Goal: Task Accomplishment & Management: Manage account settings

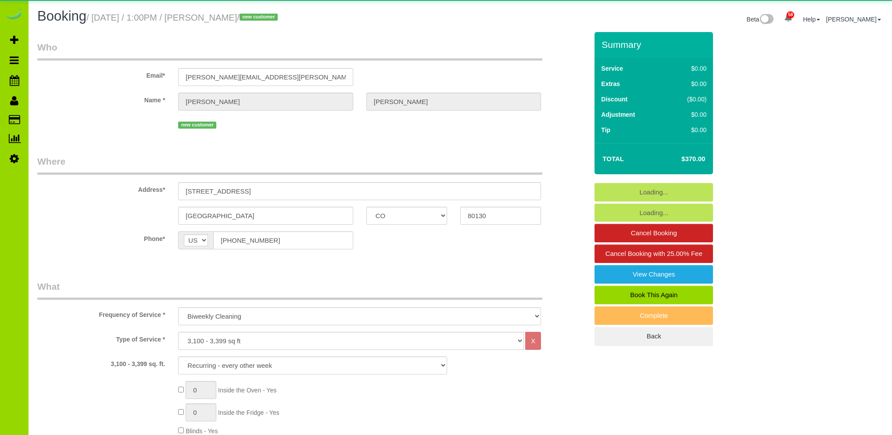
select select "CO"
select select "6"
select select "spot1"
select select "number:5"
select select "number:14"
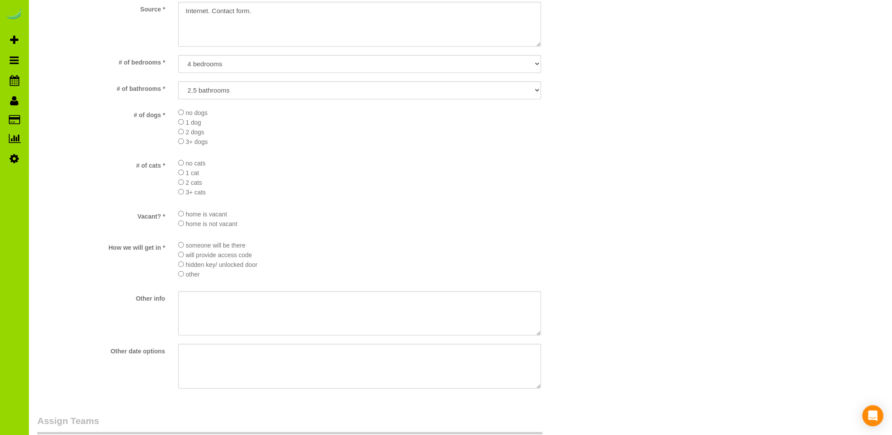
scroll to position [1053, 0]
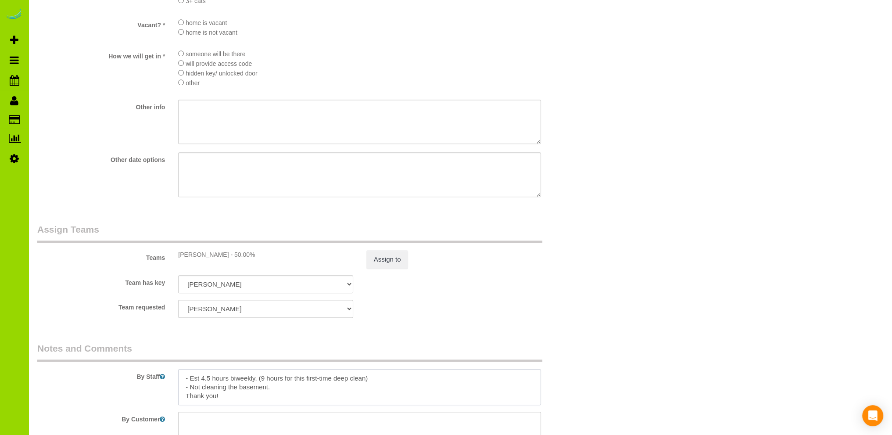
click at [268, 390] on textarea at bounding box center [359, 387] width 363 height 36
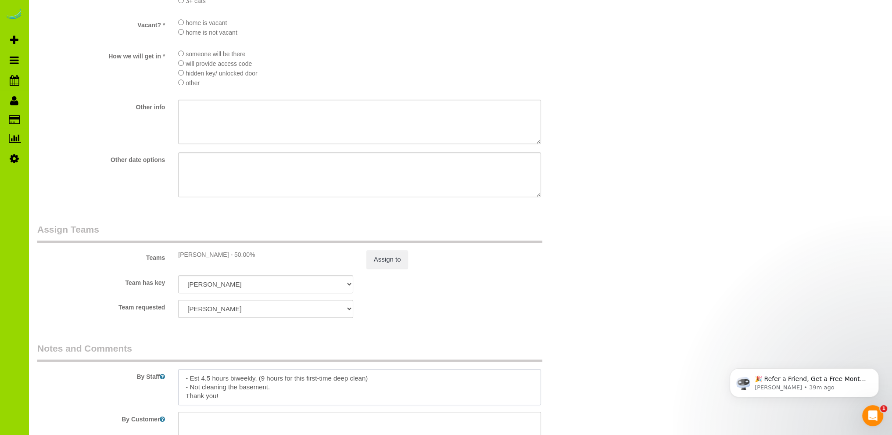
scroll to position [0, 0]
drag, startPoint x: 348, startPoint y: 392, endPoint x: 180, endPoint y: 390, distance: 167.6
click at [180, 390] on textarea at bounding box center [359, 387] width 363 height 36
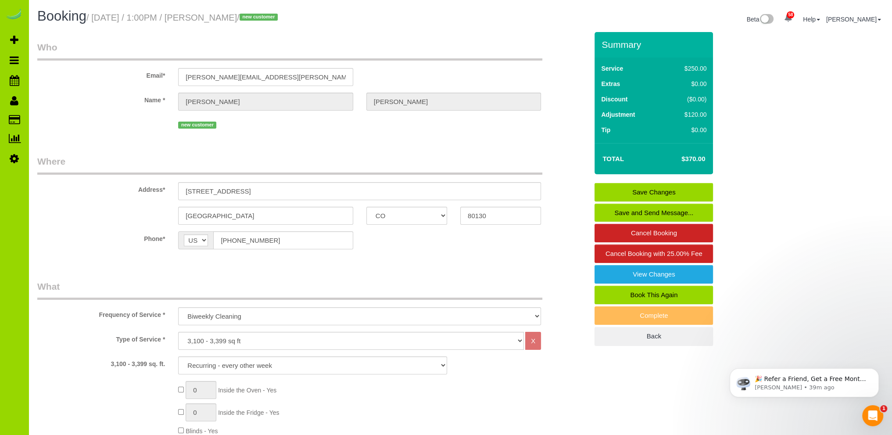
type textarea "- Est 4.5 hours biweekly. (9 hours for this first-time deep clean) - Not cleani…"
click at [646, 184] on link "Save Changes" at bounding box center [653, 192] width 118 height 18
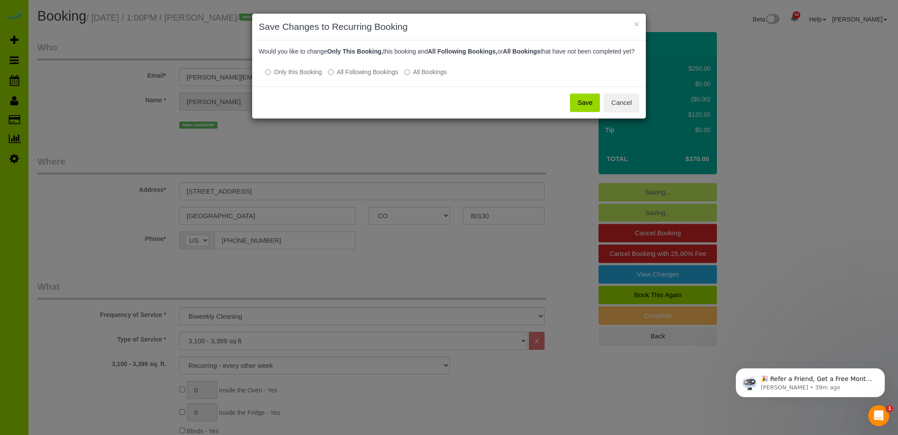
click at [590, 108] on button "Save" at bounding box center [585, 102] width 30 height 18
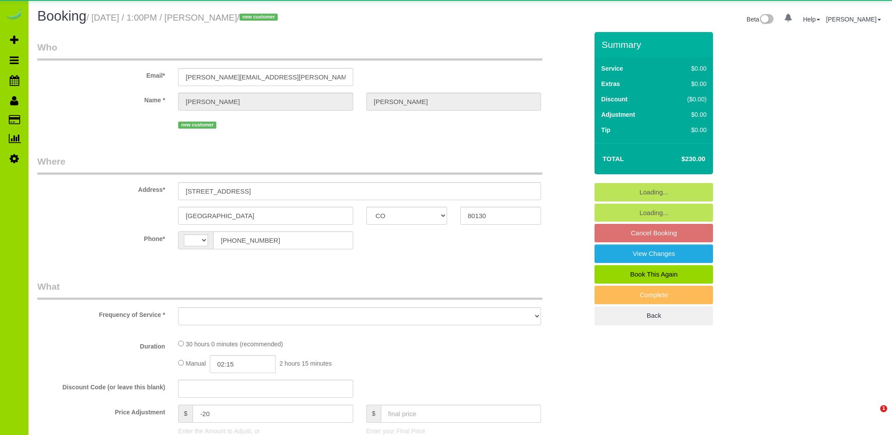
select select "CO"
select select "string:[GEOGRAPHIC_DATA]"
select select "object:1154"
select select "spot1"
select select "number:5"
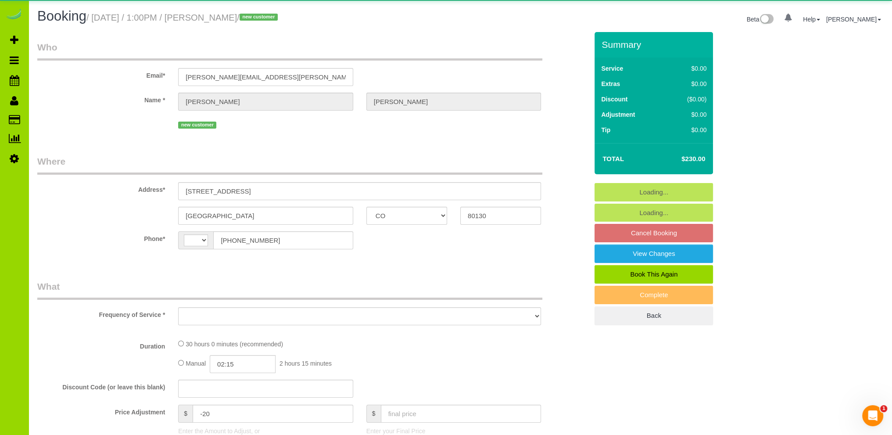
select select "number:14"
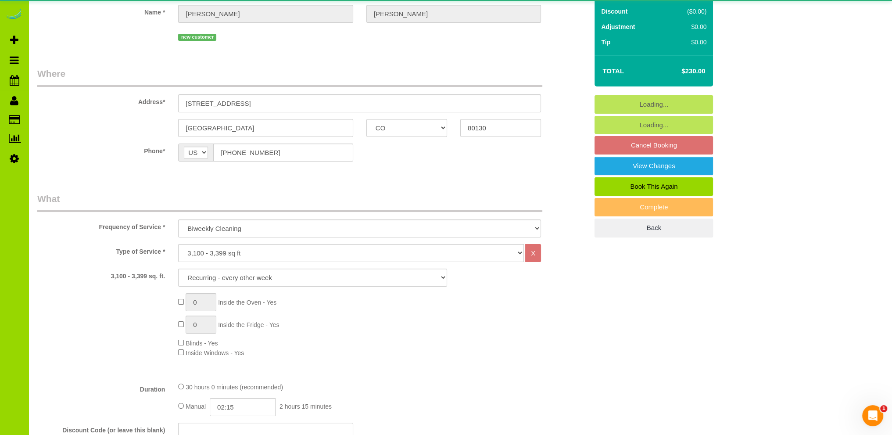
select select "6"
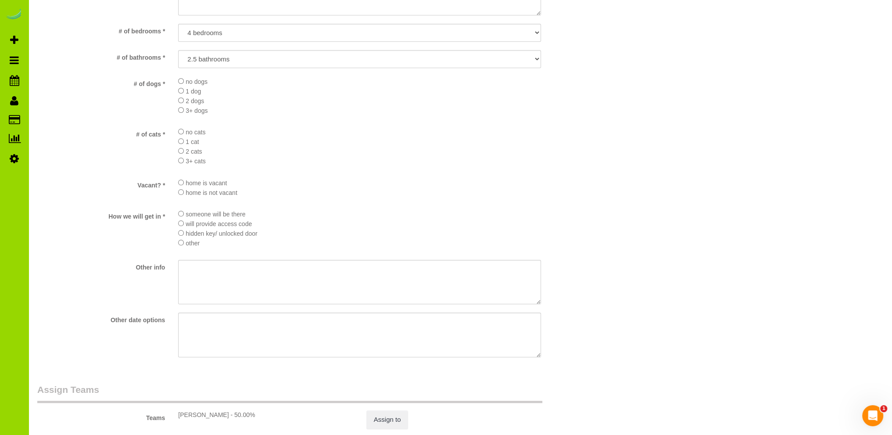
scroll to position [1140, 0]
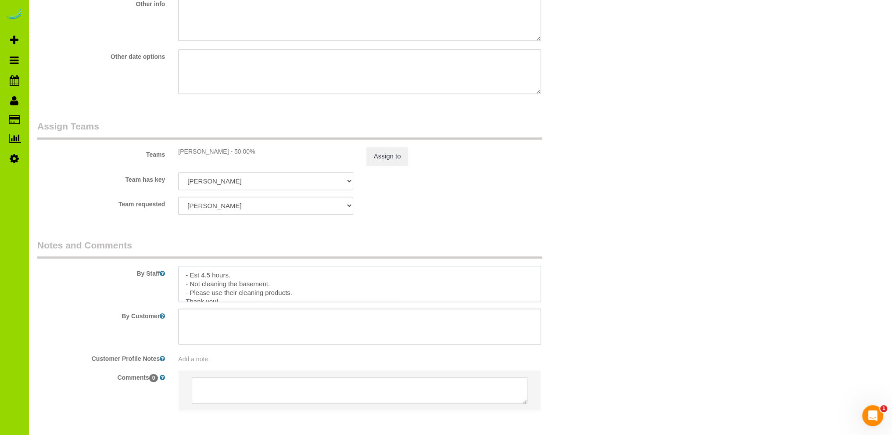
click at [284, 286] on textarea at bounding box center [359, 284] width 363 height 36
paste textarea "- Not cleaning the basement, just main and top floors."
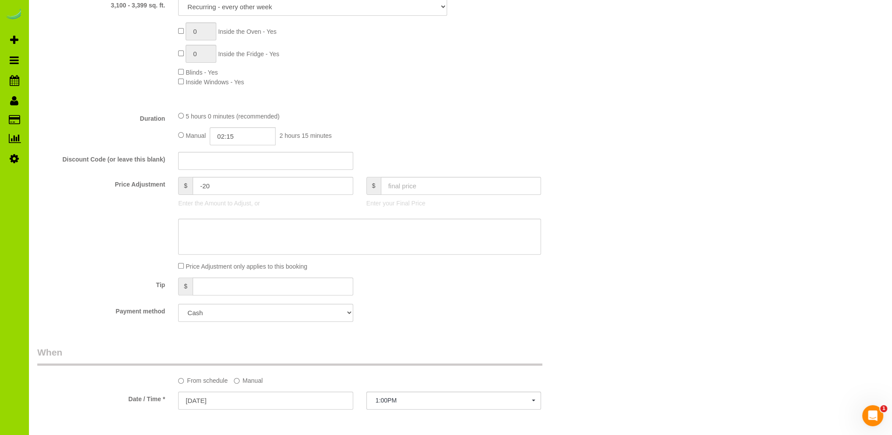
scroll to position [0, 0]
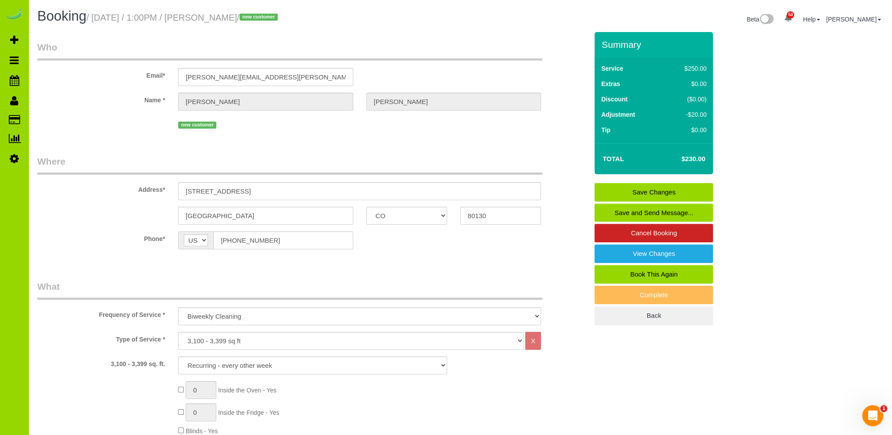
type textarea "- Est 4.5 hours. - Not cleaning the basement, just main and top floors. - Pleas…"
click at [642, 186] on link "Save Changes" at bounding box center [653, 192] width 118 height 18
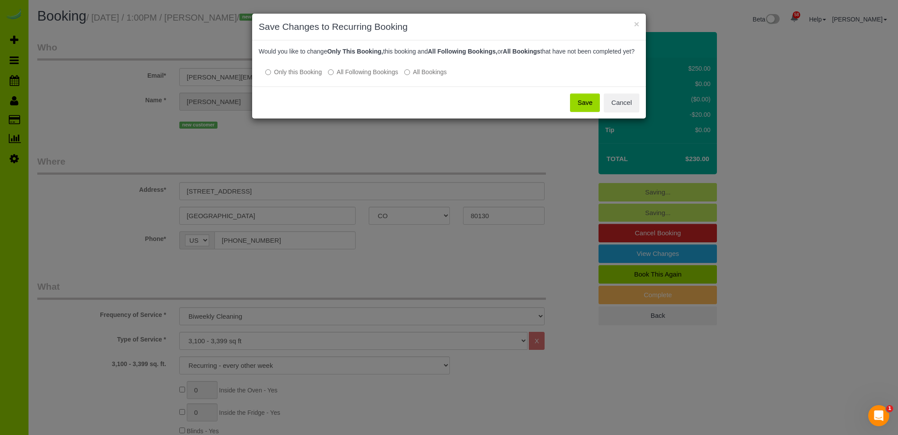
click at [584, 107] on button "Save" at bounding box center [585, 102] width 30 height 18
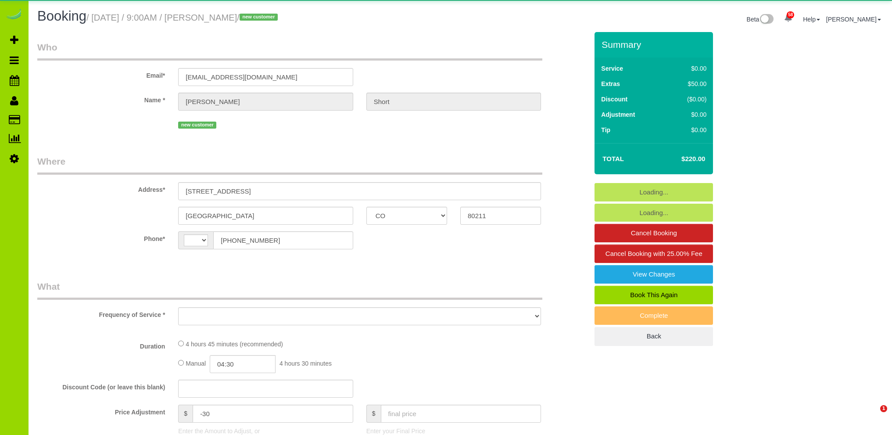
select select "CO"
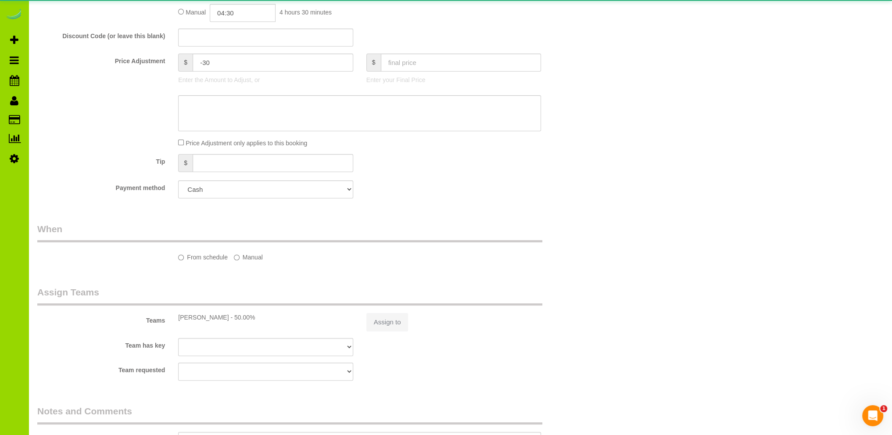
select select "string:US"
select select "object:1158"
select select "spot1"
select select "number:1"
select select "number:11"
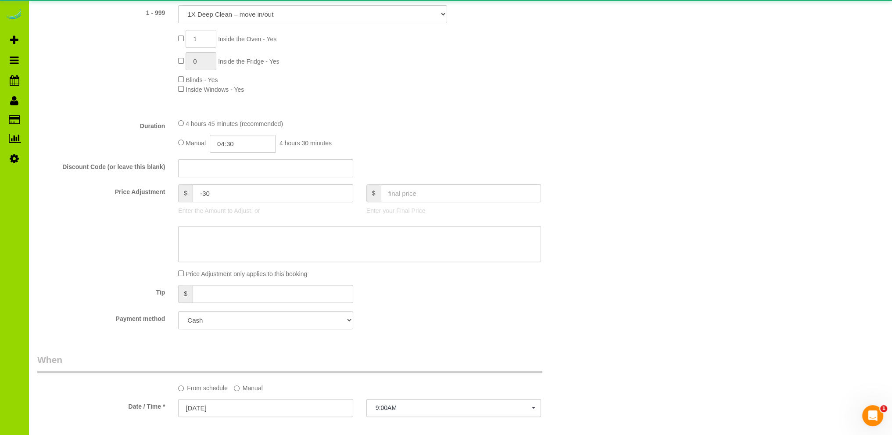
scroll to position [482, 0]
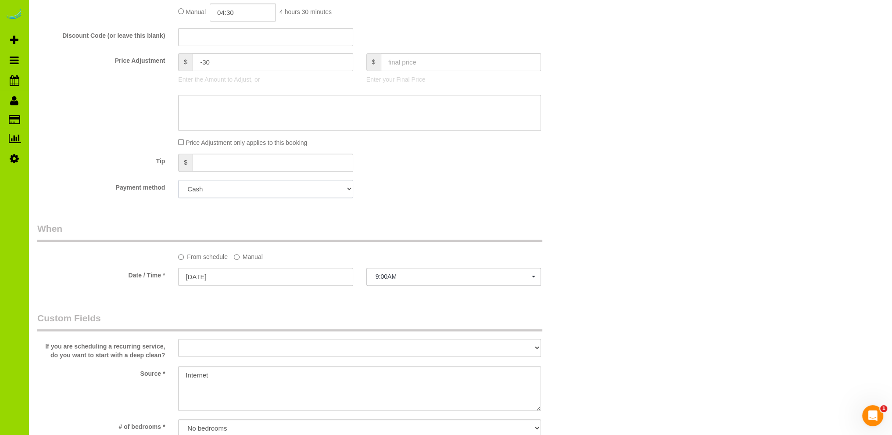
click at [342, 189] on select "Add Credit Card Cash Check Paypal" at bounding box center [265, 189] width 175 height 18
drag, startPoint x: 342, startPoint y: 189, endPoint x: 352, endPoint y: 186, distance: 10.1
click at [342, 189] on select "Add Credit Card Cash Check Paypal" at bounding box center [265, 189] width 175 height 18
click at [400, 180] on div "Payment method Add Credit Card Cash Check Paypal" at bounding box center [313, 189] width 564 height 18
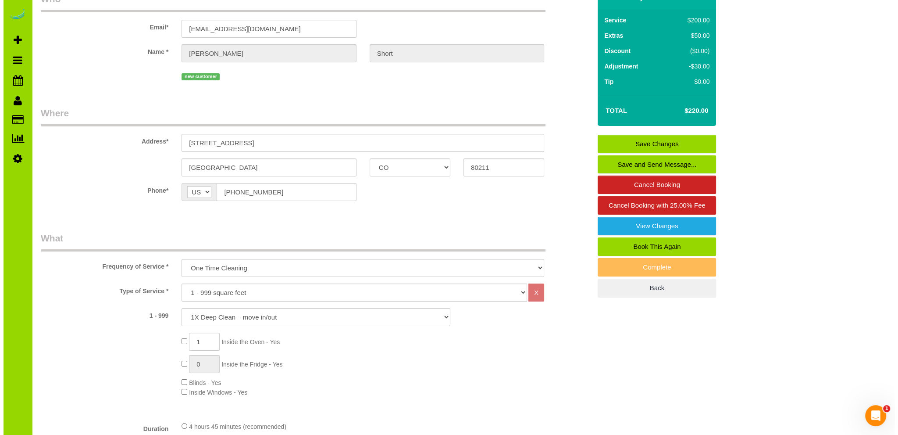
scroll to position [0, 0]
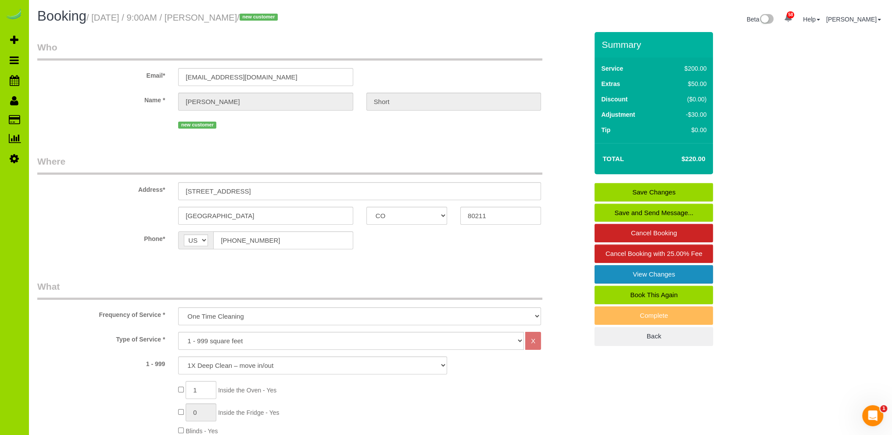
click at [630, 277] on link "View Changes" at bounding box center [653, 274] width 118 height 18
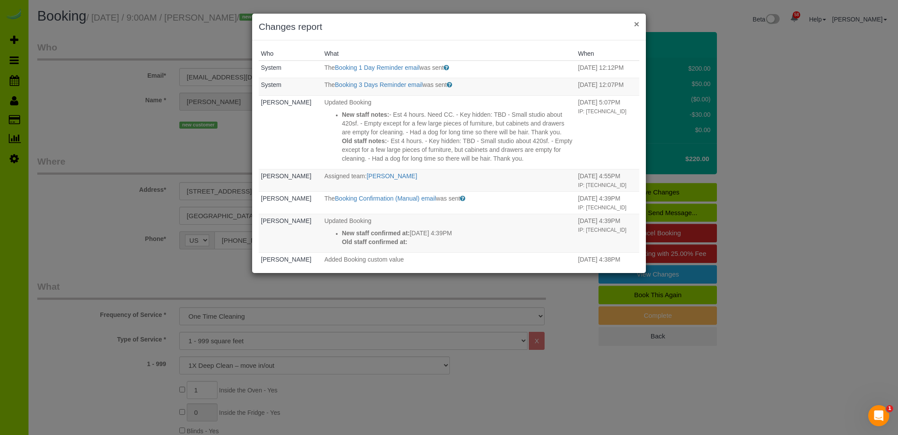
click at [636, 24] on button "×" at bounding box center [636, 23] width 5 height 9
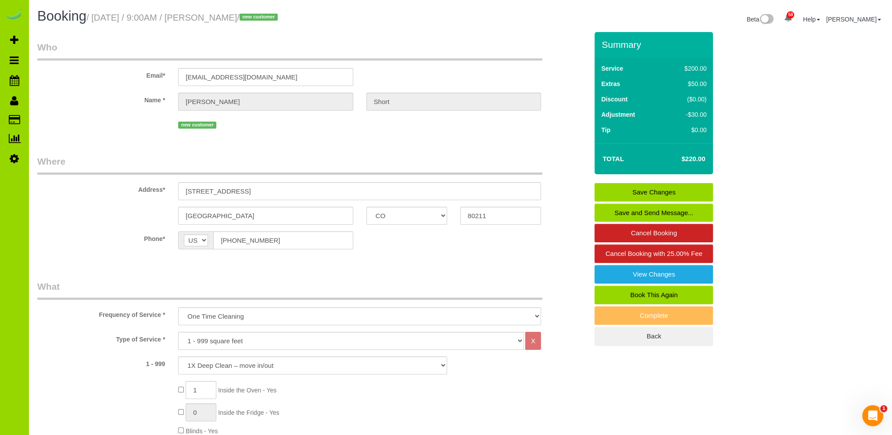
click at [651, 208] on link "Save and Send Message..." at bounding box center [653, 213] width 118 height 18
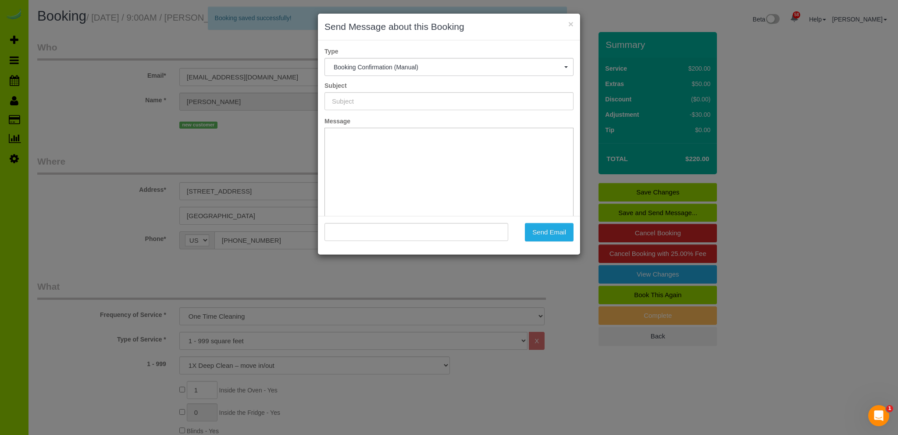
type input "Booking Confirmed - Please add your credit card"
type input ""Casey Short" <caseyannshort@gmail.com>"
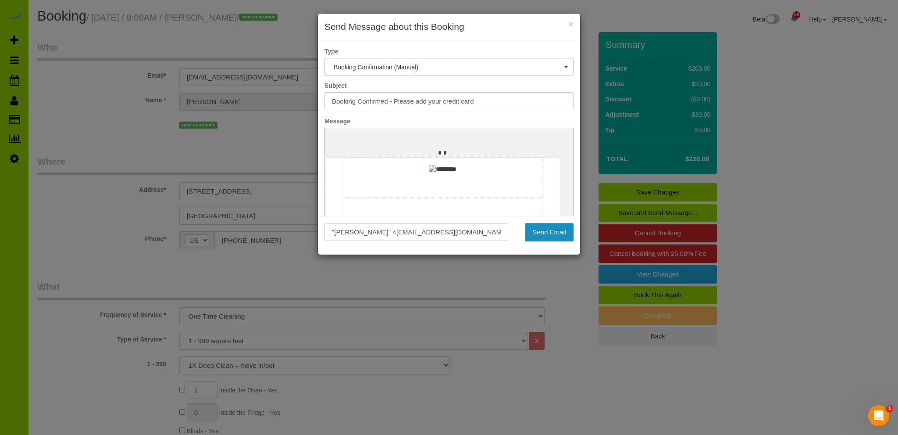
click at [546, 229] on button "Send Email" at bounding box center [549, 232] width 49 height 18
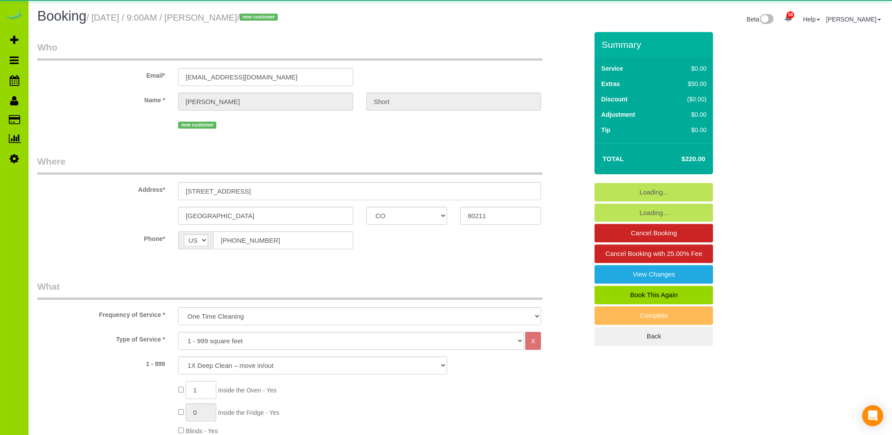
select select "CO"
select select "number:1"
select select "number:11"
select select "object:1252"
select select "spot1"
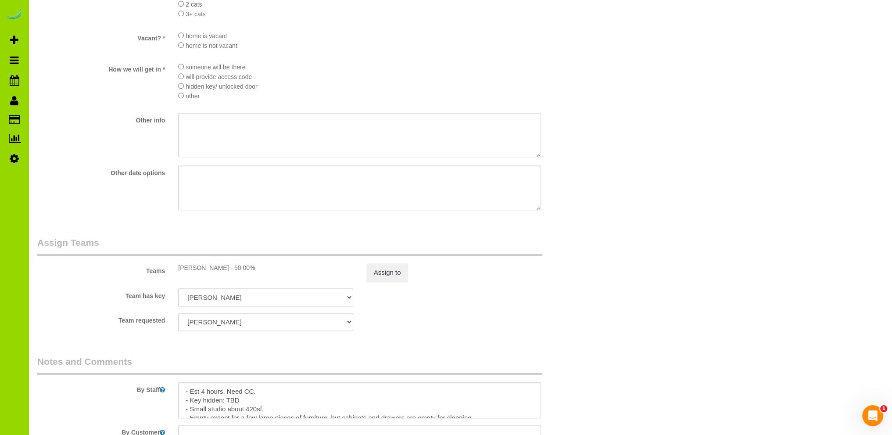
scroll to position [1140, 0]
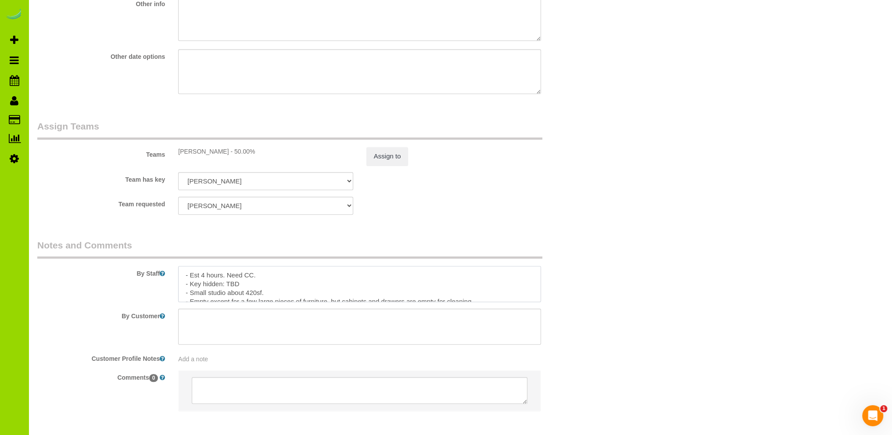
click at [240, 284] on textarea at bounding box center [359, 284] width 363 height 36
click at [272, 276] on textarea at bounding box center [359, 284] width 363 height 36
click at [229, 294] on textarea at bounding box center [359, 284] width 363 height 36
click at [296, 294] on textarea at bounding box center [359, 284] width 363 height 36
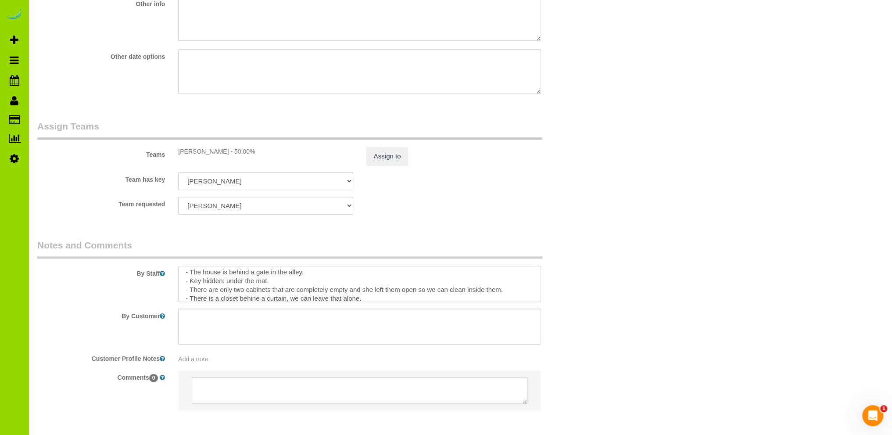
drag, startPoint x: 258, startPoint y: 301, endPoint x: 265, endPoint y: 301, distance: 6.6
click at [258, 301] on textarea at bounding box center [359, 284] width 363 height 36
click at [268, 300] on textarea at bounding box center [359, 284] width 363 height 36
click at [318, 300] on textarea at bounding box center [359, 284] width 363 height 36
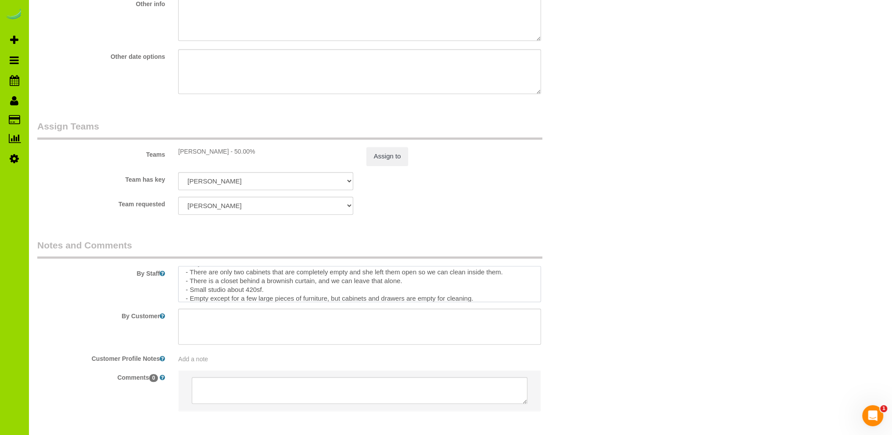
drag, startPoint x: 307, startPoint y: 290, endPoint x: 158, endPoint y: 291, distance: 149.2
click at [158, 291] on div "By Staff" at bounding box center [313, 270] width 564 height 63
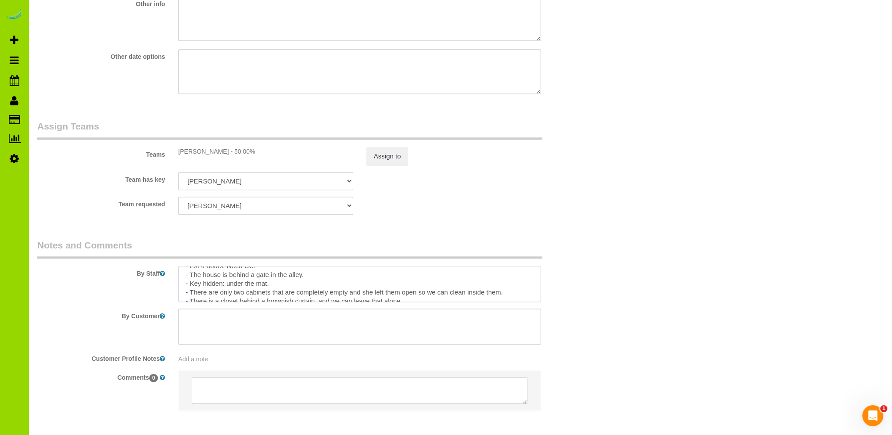
scroll to position [0, 0]
click at [268, 277] on textarea at bounding box center [359, 284] width 363 height 36
paste textarea "- Small studio about 420sf."
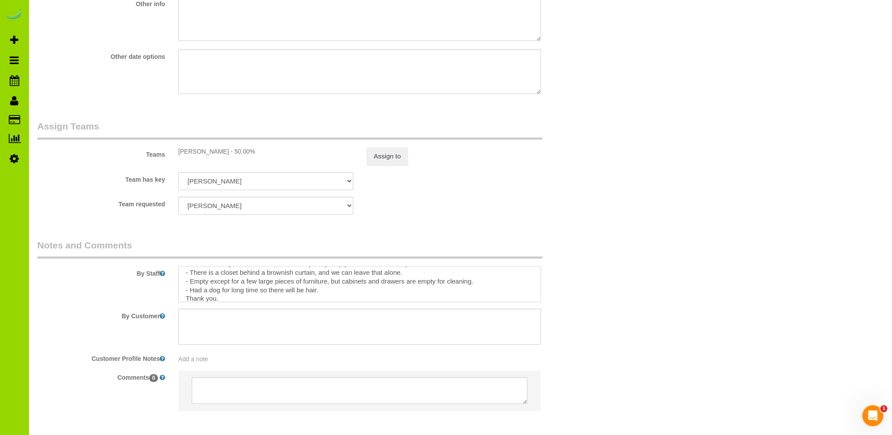
scroll to position [52, 0]
click at [495, 280] on textarea at bounding box center [359, 284] width 363 height 36
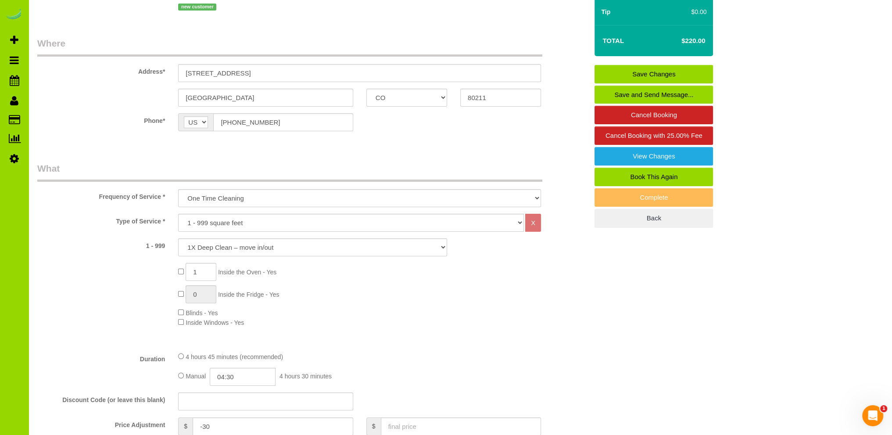
scroll to position [0, 0]
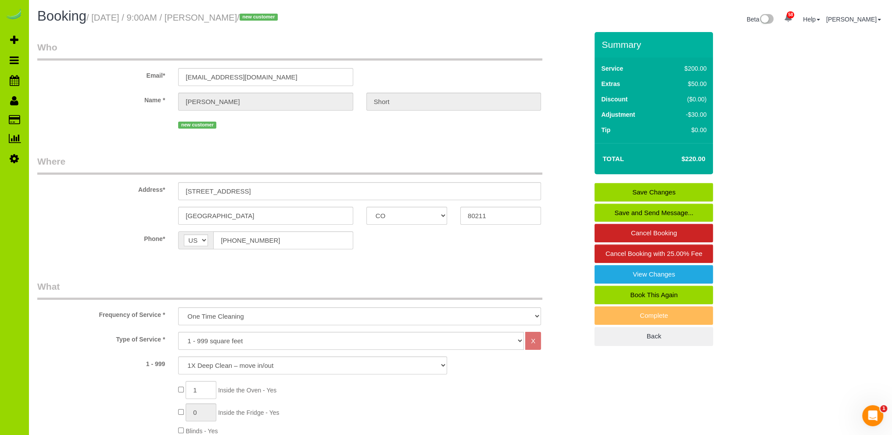
type textarea "- Est 4 hours. Need CC. - Small studio about 420sf. - The house is behind a gat…"
click at [662, 193] on link "Save Changes" at bounding box center [653, 192] width 118 height 18
